Goal: Task Accomplishment & Management: Use online tool/utility

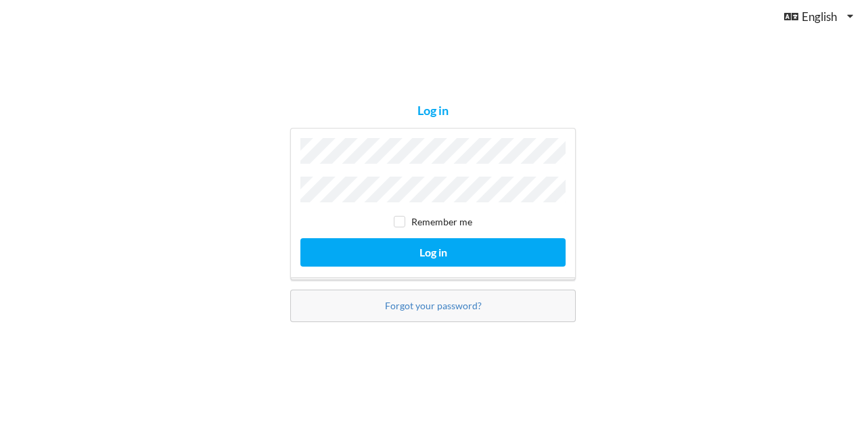
click at [300, 238] on button "Log in" at bounding box center [432, 252] width 265 height 28
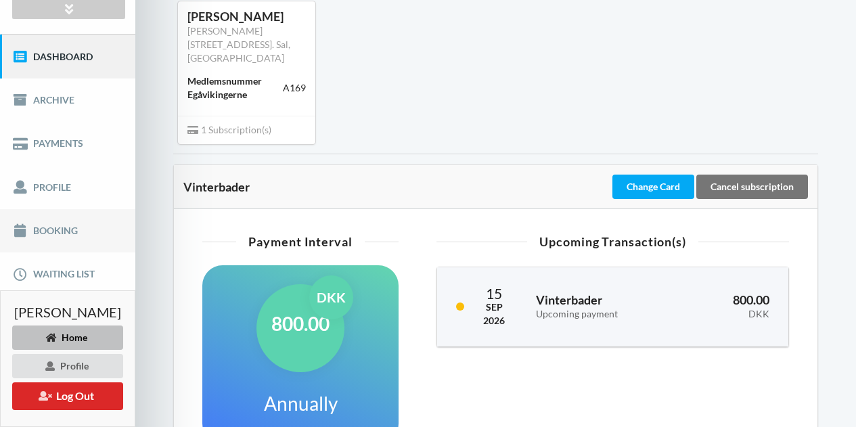
click at [60, 227] on link "Booking" at bounding box center [67, 230] width 135 height 43
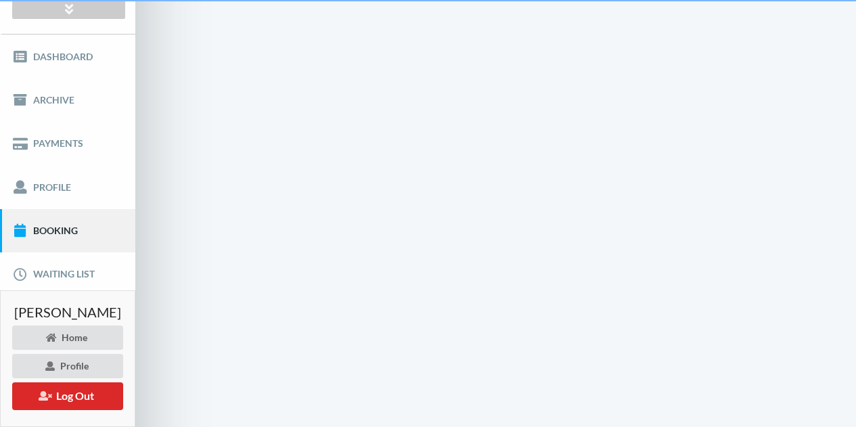
scroll to position [5, 0]
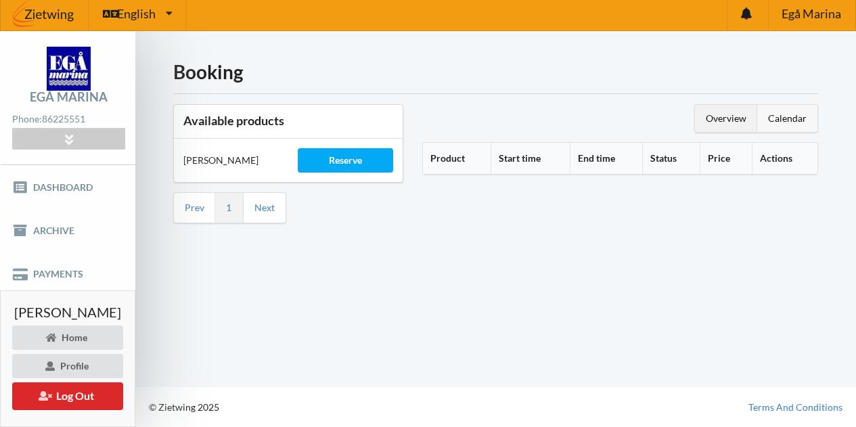
click at [790, 121] on div "Calendar" at bounding box center [787, 118] width 60 height 27
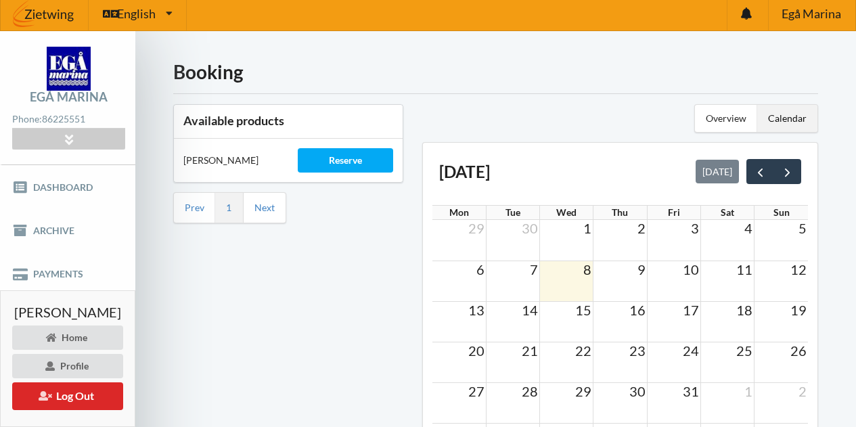
click at [593, 271] on span "8" at bounding box center [587, 269] width 11 height 16
click at [725, 115] on div "Overview" at bounding box center [726, 118] width 62 height 27
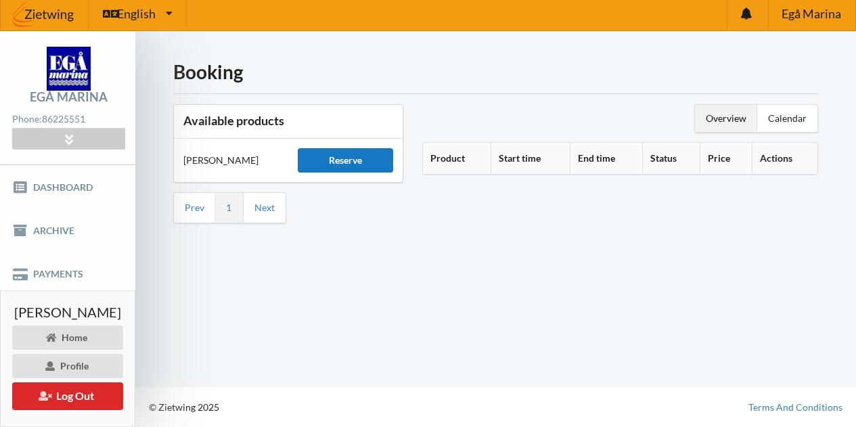
click at [393, 164] on div "Reserve" at bounding box center [345, 160] width 95 height 24
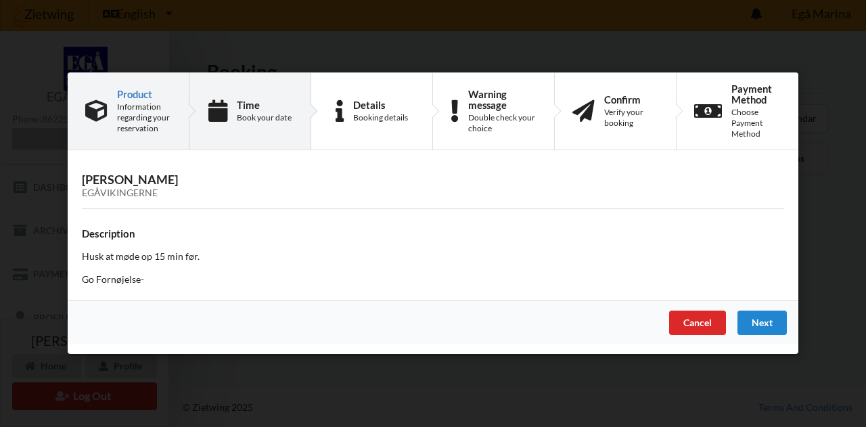
click at [264, 103] on div "Time" at bounding box center [264, 104] width 55 height 11
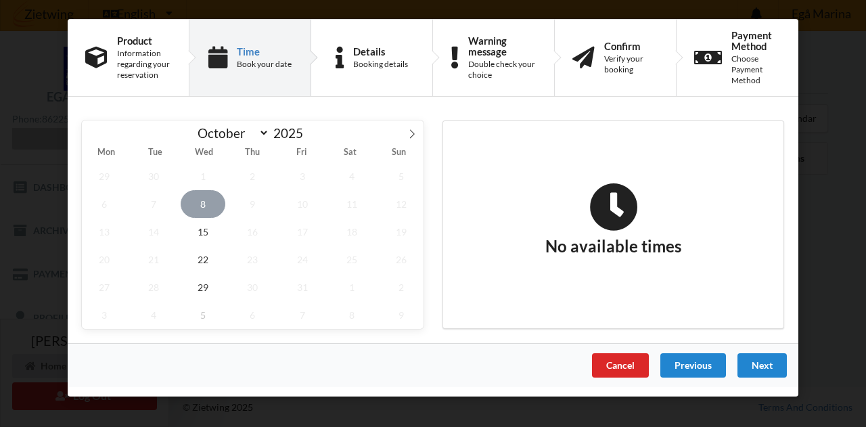
click at [204, 206] on span "8" at bounding box center [203, 204] width 45 height 28
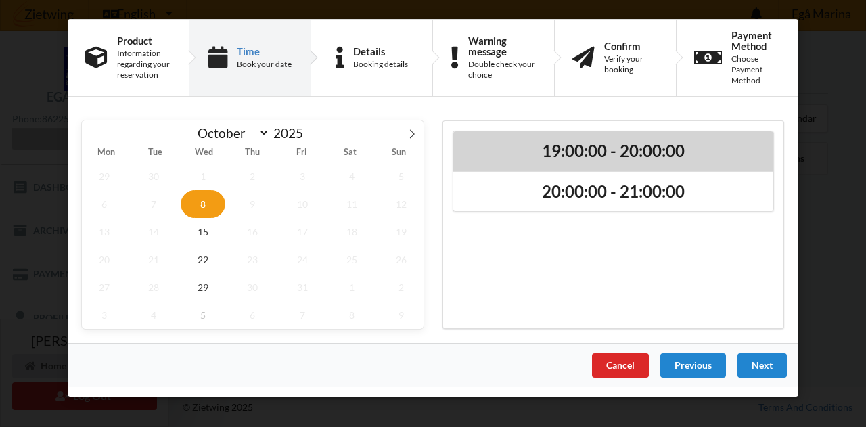
click at [629, 150] on h2 "19:00:00 - 20:00:00" at bounding box center [613, 151] width 301 height 21
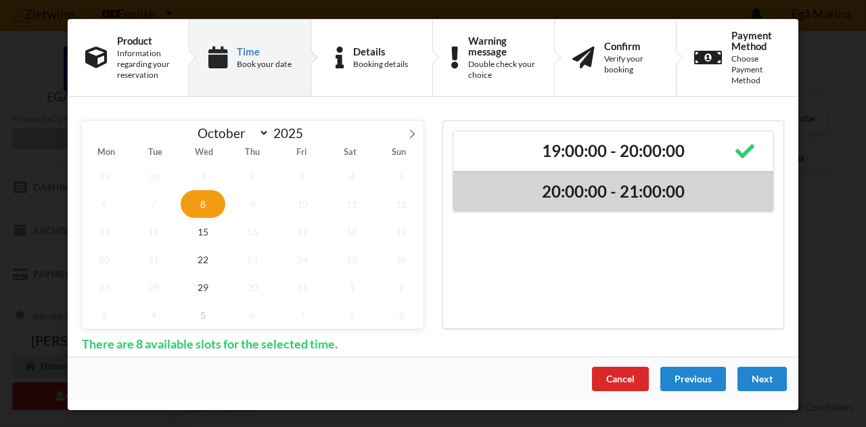
click at [630, 189] on h2 "20:00:00 - 21:00:00" at bounding box center [613, 191] width 301 height 21
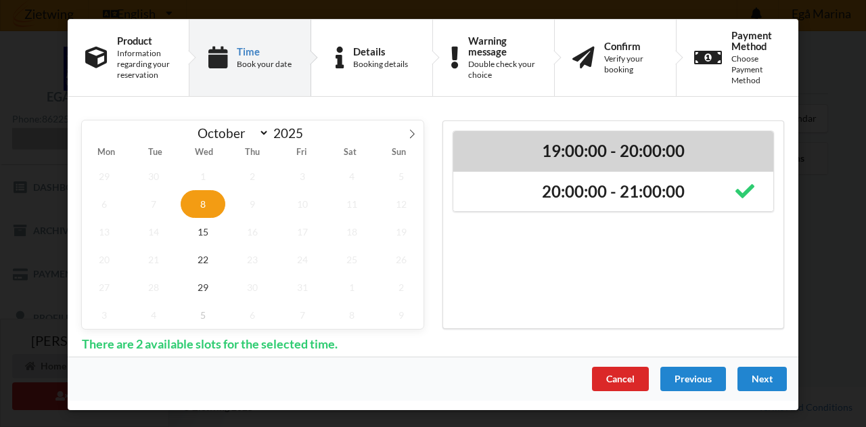
click at [635, 147] on h2 "19:00:00 - 20:00:00" at bounding box center [613, 151] width 301 height 21
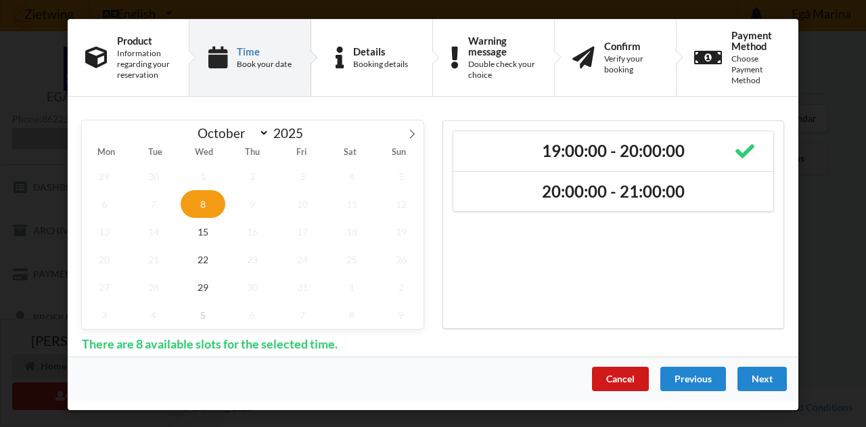
click at [629, 376] on div "Cancel" at bounding box center [620, 379] width 57 height 24
